Goal: Transaction & Acquisition: Subscribe to service/newsletter

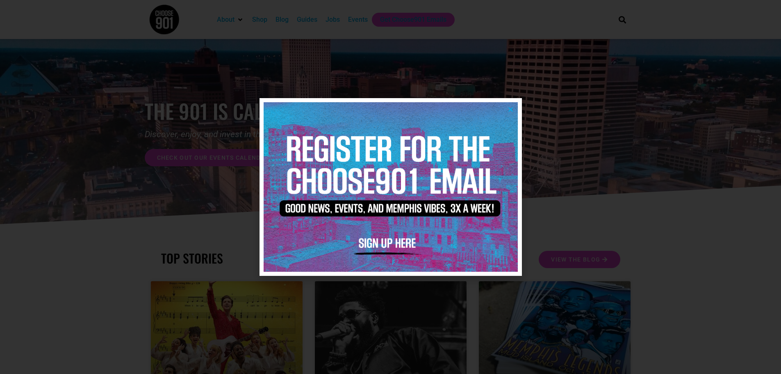
click at [399, 235] on img at bounding box center [391, 186] width 254 height 169
click at [527, 116] on div at bounding box center [390, 187] width 781 height 374
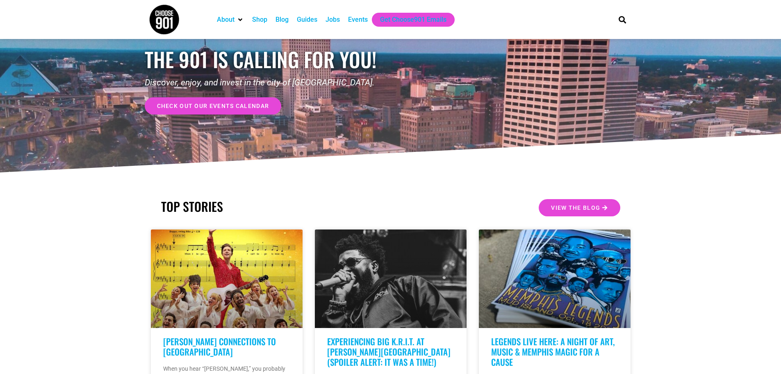
scroll to position [82, 0]
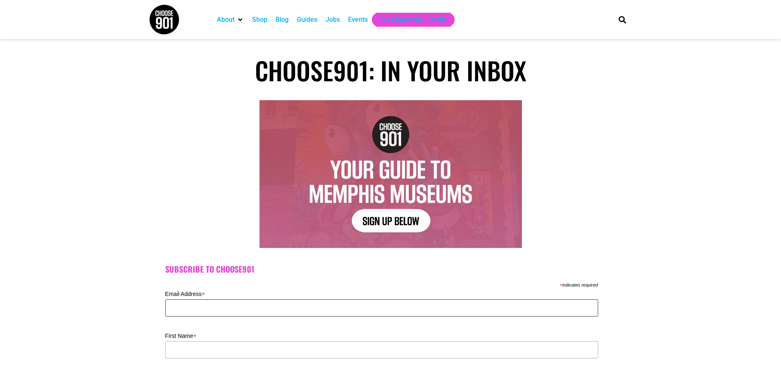
click at [224, 307] on input "Email Address *" at bounding box center [381, 307] width 433 height 17
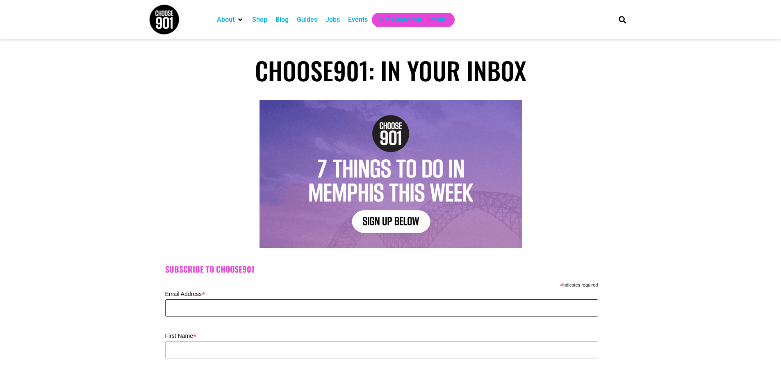
type input "bevteel@att.net"
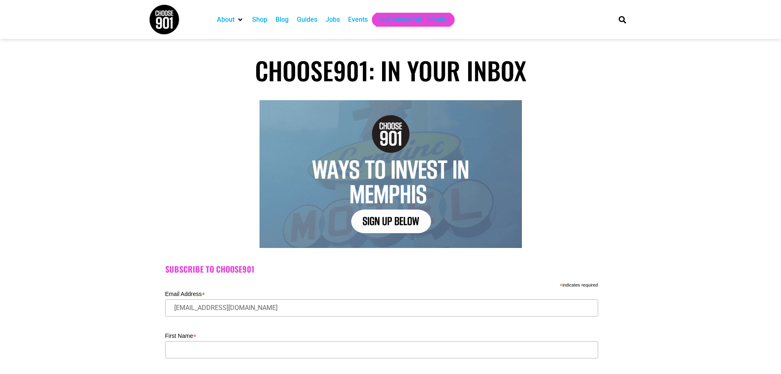
type input "Beverly"
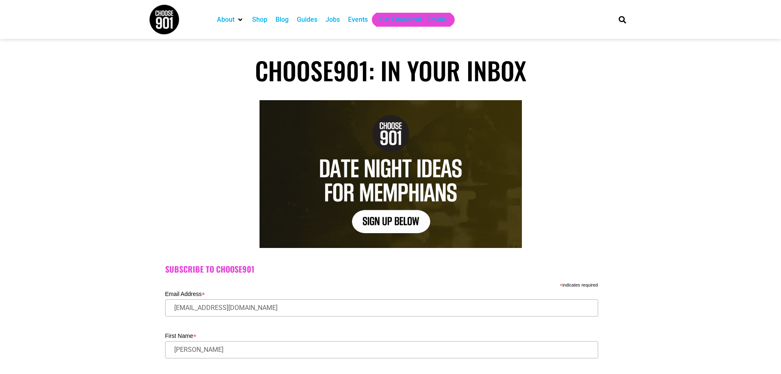
type input "Teel"
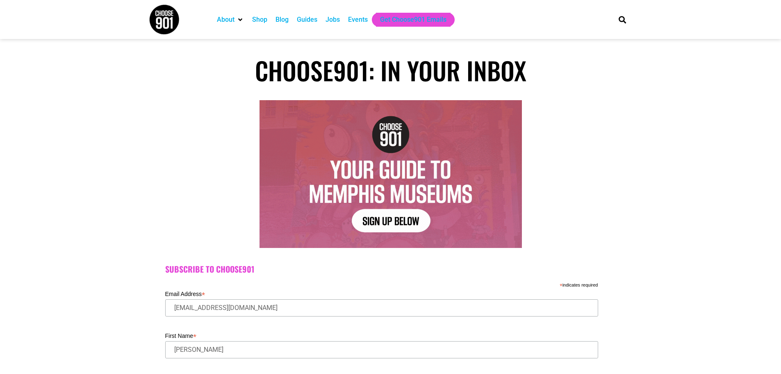
type input "38635"
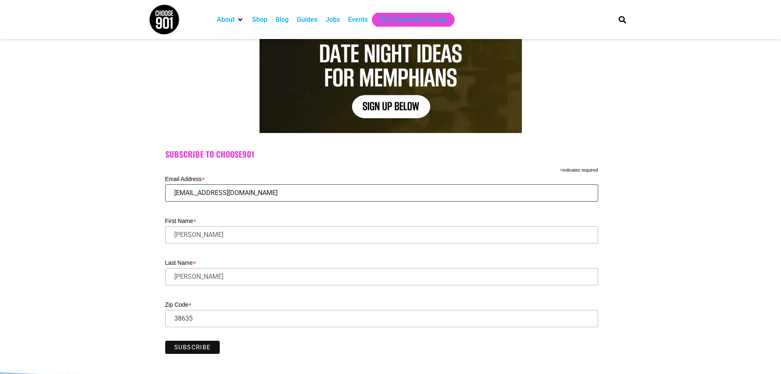
scroll to position [164, 0]
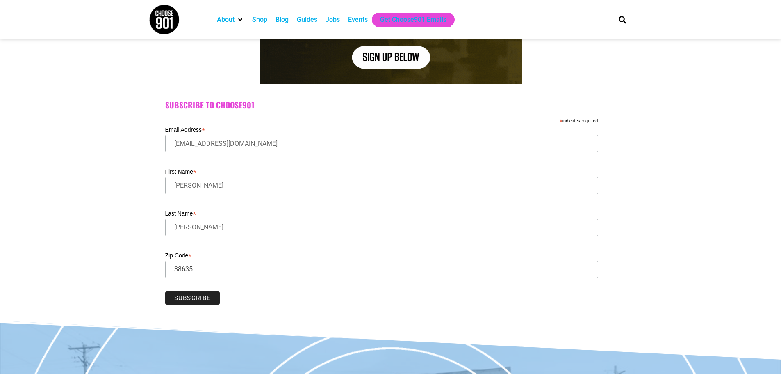
click at [186, 296] on input "Subscribe" at bounding box center [192, 297] width 55 height 13
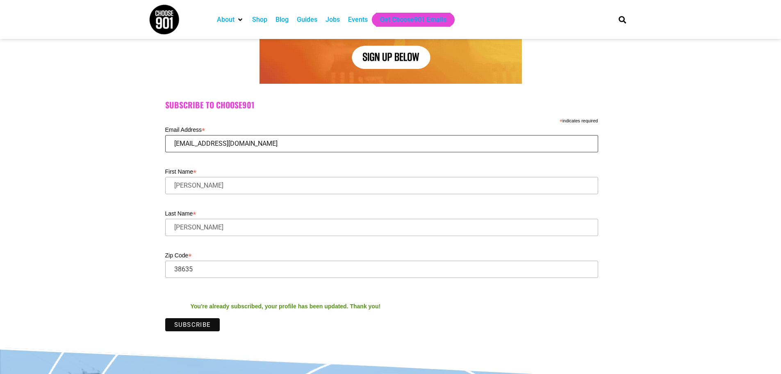
click at [201, 144] on input "bevteel@att.net" at bounding box center [381, 143] width 433 height 17
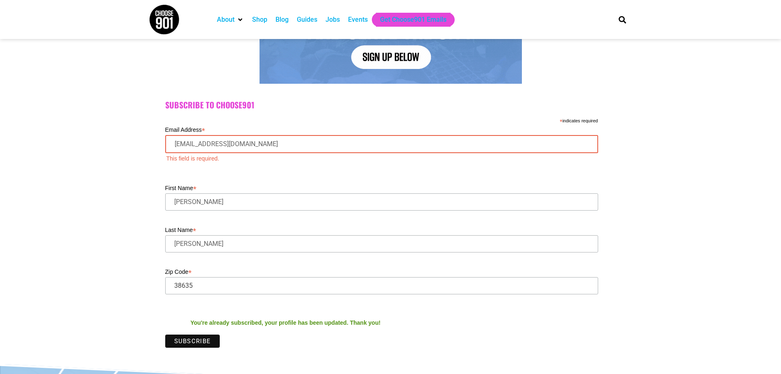
click at [99, 147] on div "Subscribe to Choose901 * indicates required Email Address * bevteel@att.net Thi…" at bounding box center [390, 226] width 781 height 276
